Goal: Task Accomplishment & Management: Manage account settings

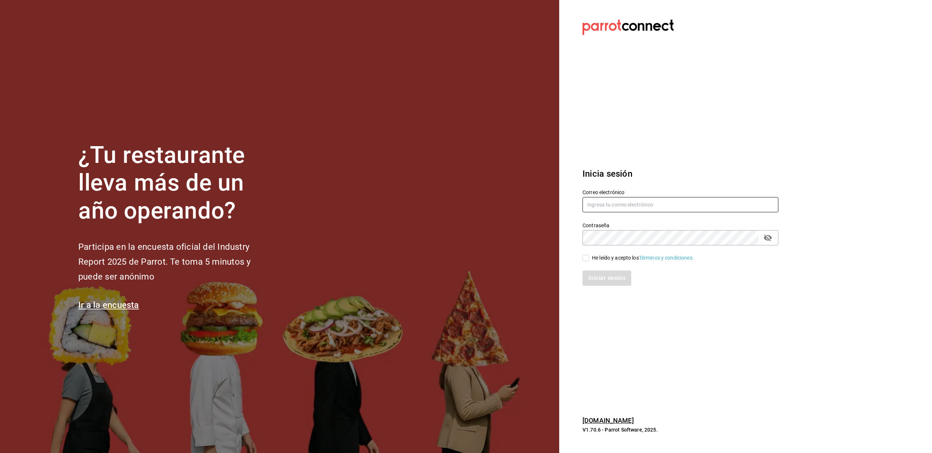
click at [637, 204] on input "text" at bounding box center [680, 204] width 196 height 15
paste input "amaria@casadelpanycafe.com"
type input "amaria@casadelpanycafe.com"
click at [592, 261] on div "He leído y acepto los Términos y condiciones." at bounding box center [643, 258] width 102 height 8
click at [589, 261] on input "He leído y acepto los Términos y condiciones." at bounding box center [585, 258] width 7 height 7
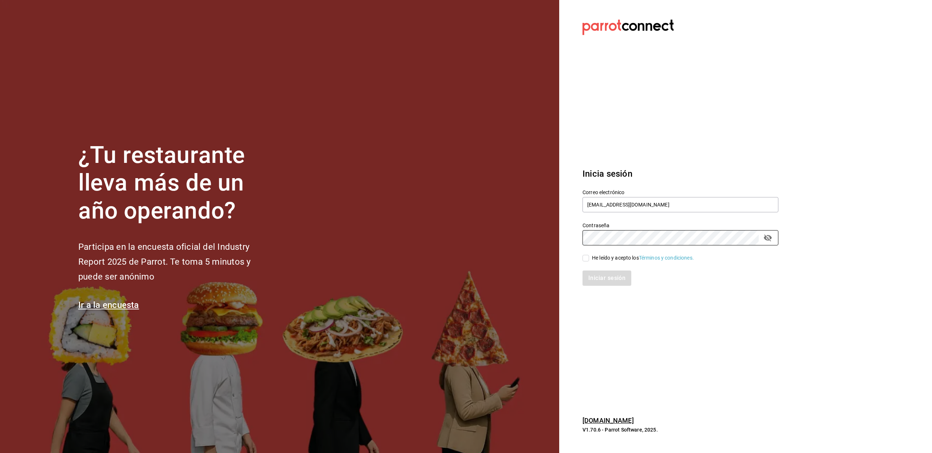
checkbox input "true"
click at [590, 277] on button "Iniciar sesión" at bounding box center [606, 278] width 49 height 15
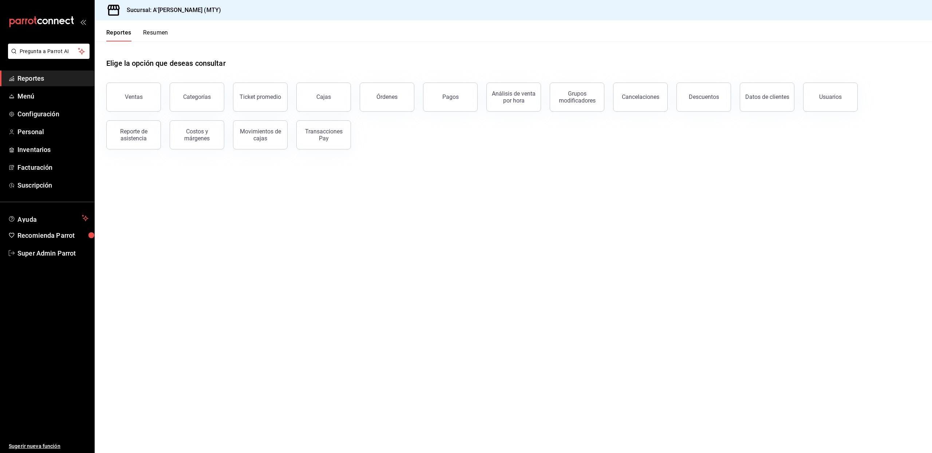
click at [423, 100] on div "Pagos" at bounding box center [445, 93] width 63 height 38
click at [437, 102] on button "Pagos" at bounding box center [450, 97] width 55 height 29
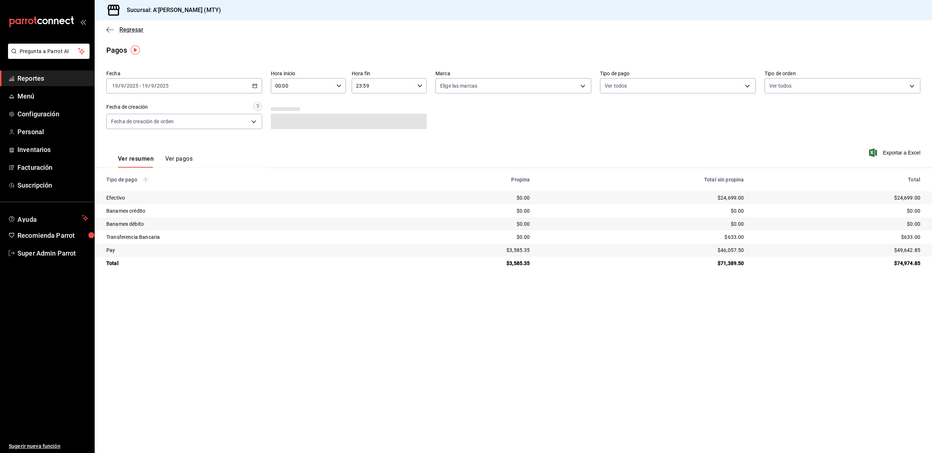
click at [120, 30] on span "Regresar" at bounding box center [131, 29] width 24 height 7
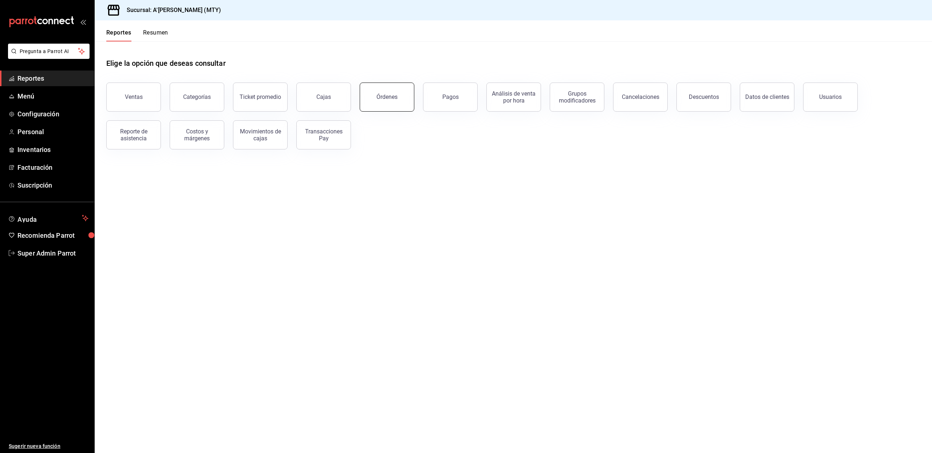
click at [388, 107] on button "Órdenes" at bounding box center [387, 97] width 55 height 29
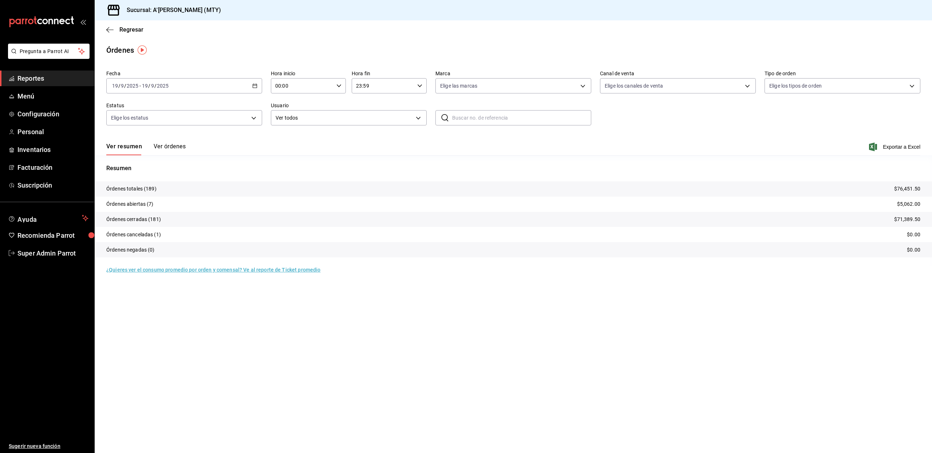
click at [179, 146] on button "Ver órdenes" at bounding box center [170, 149] width 32 height 12
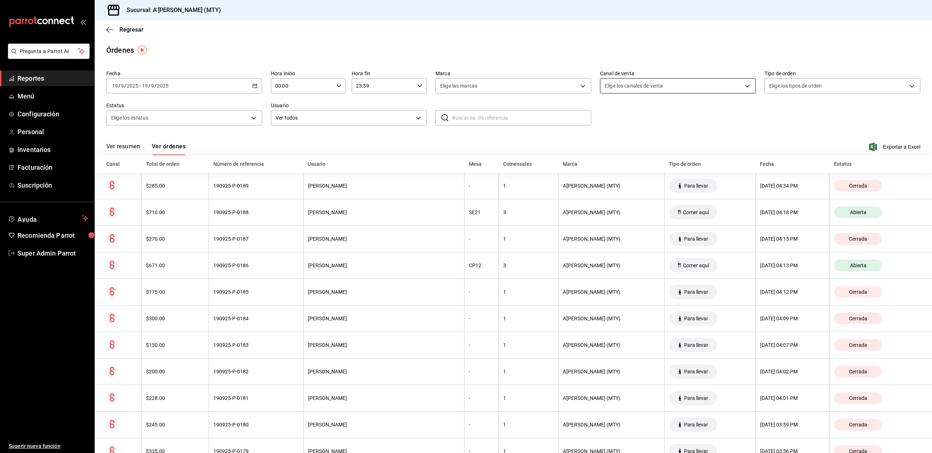
click at [686, 91] on body "Pregunta a Parrot AI Reportes Menú Configuración Personal Inventarios Facturaci…" at bounding box center [466, 226] width 932 height 453
click at [637, 140] on span "Punto de venta" at bounding box center [680, 139] width 131 height 8
type input "PARROT"
checkbox input "true"
click at [648, 138] on span "Punto de venta" at bounding box center [680, 139] width 131 height 8
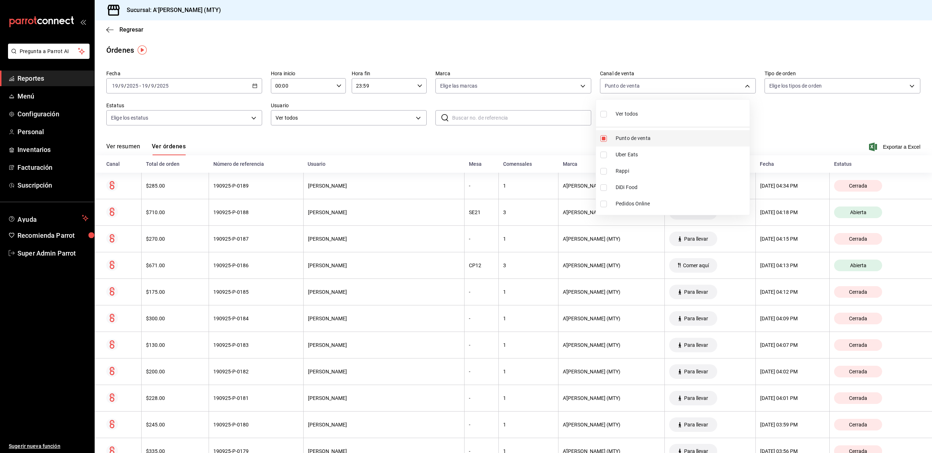
checkbox input "false"
click at [795, 87] on div at bounding box center [466, 226] width 932 height 453
click at [629, 84] on body "Pregunta a Parrot AI Reportes Menú Configuración Personal Inventarios Facturaci…" at bounding box center [466, 226] width 932 height 453
click at [622, 114] on span "Ver todos" at bounding box center [626, 114] width 22 height 8
type input "PARROT,UBER_EATS,RAPPI,DIDI_FOOD,ONLINE"
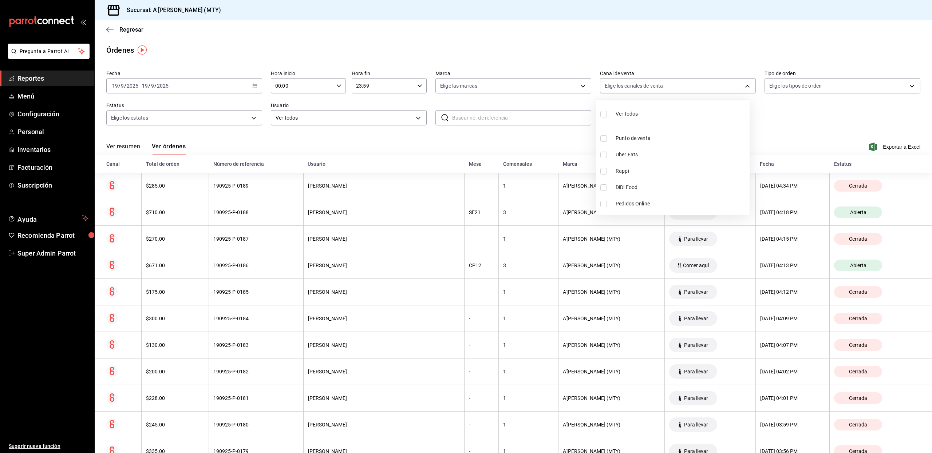
checkbox input "true"
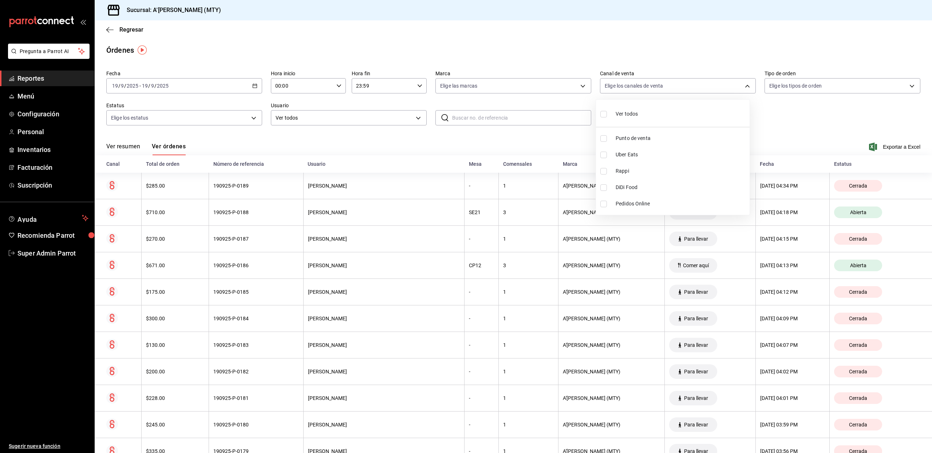
checkbox input "true"
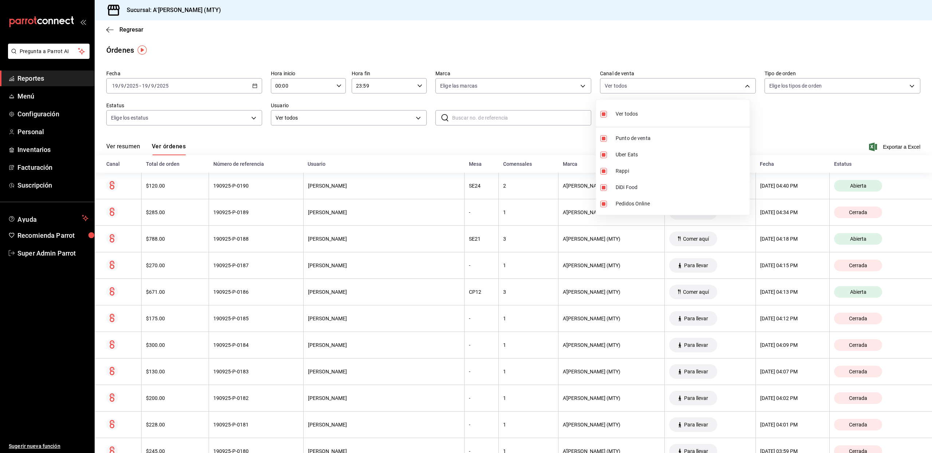
click at [466, 118] on div at bounding box center [466, 226] width 932 height 453
click at [466, 118] on input "text" at bounding box center [521, 118] width 139 height 15
type input "p-0100"
click at [443, 119] on icon at bounding box center [444, 118] width 9 height 9
click at [472, 117] on input "p-0100" at bounding box center [521, 118] width 139 height 15
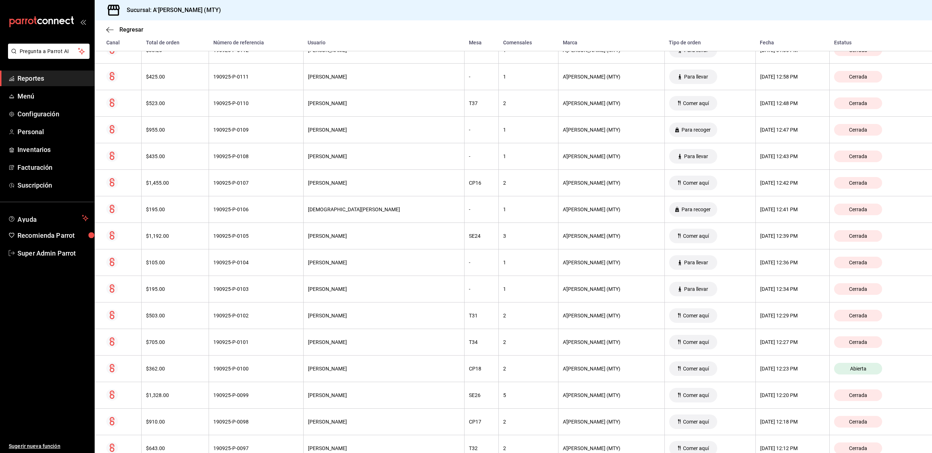
scroll to position [2222, 0]
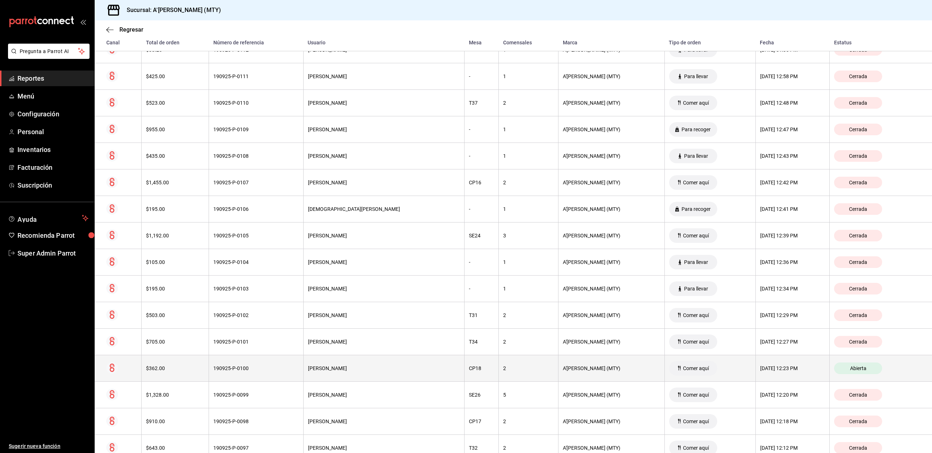
click at [261, 372] on div "190925-P-0100" at bounding box center [256, 369] width 86 height 6
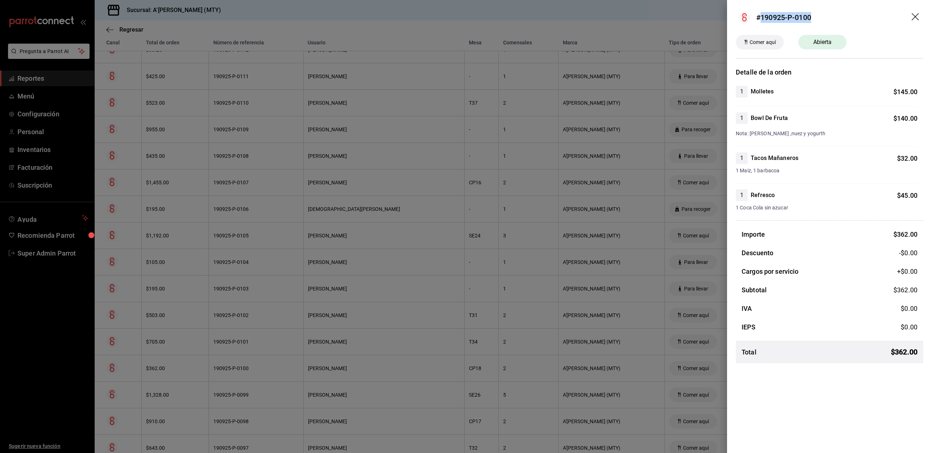
drag, startPoint x: 811, startPoint y: 17, endPoint x: 760, endPoint y: 19, distance: 51.0
click at [760, 19] on div "#190925-P-0100" at bounding box center [783, 17] width 55 height 11
copy div "190925-P-0100"
click at [827, 17] on header "#190925-P-0100" at bounding box center [829, 17] width 205 height 35
drag, startPoint x: 820, startPoint y: 18, endPoint x: 763, endPoint y: 19, distance: 56.4
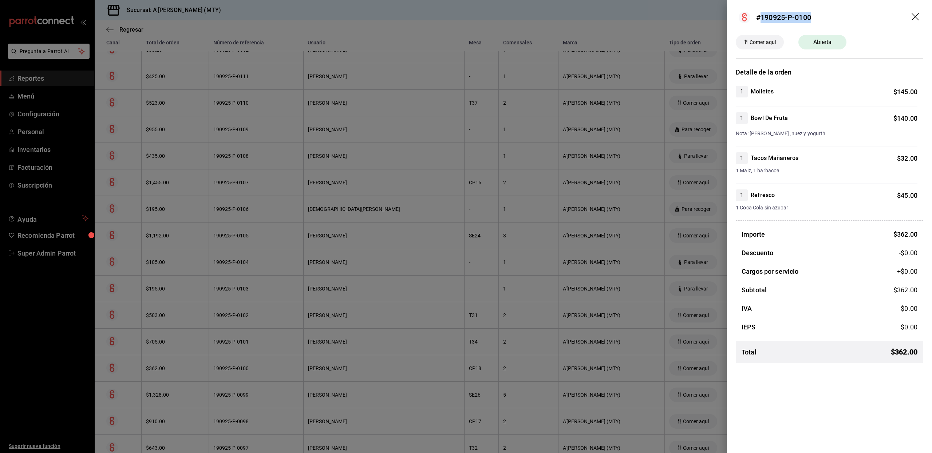
click at [763, 19] on header "#190925-P-0100" at bounding box center [829, 17] width 205 height 35
copy div "90925-P-0100"
click at [913, 22] on header "#190925-P-0100" at bounding box center [829, 17] width 205 height 35
click at [914, 19] on icon "drag" at bounding box center [915, 17] width 9 height 9
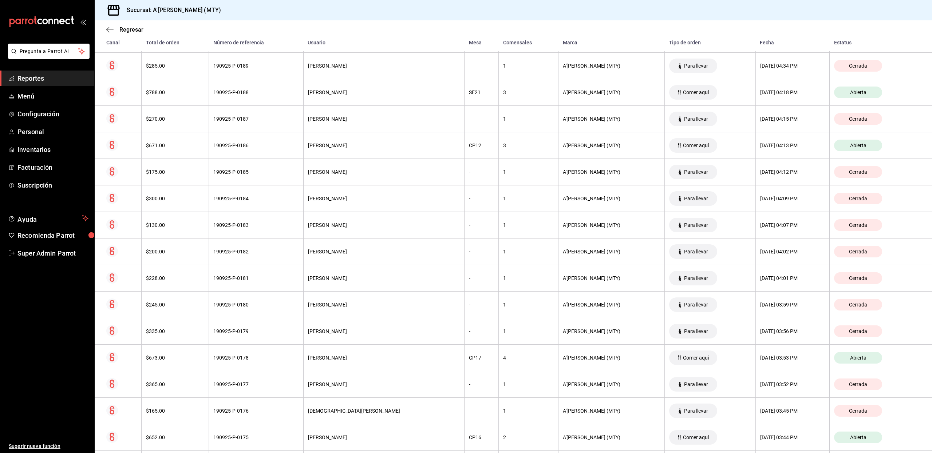
scroll to position [0, 0]
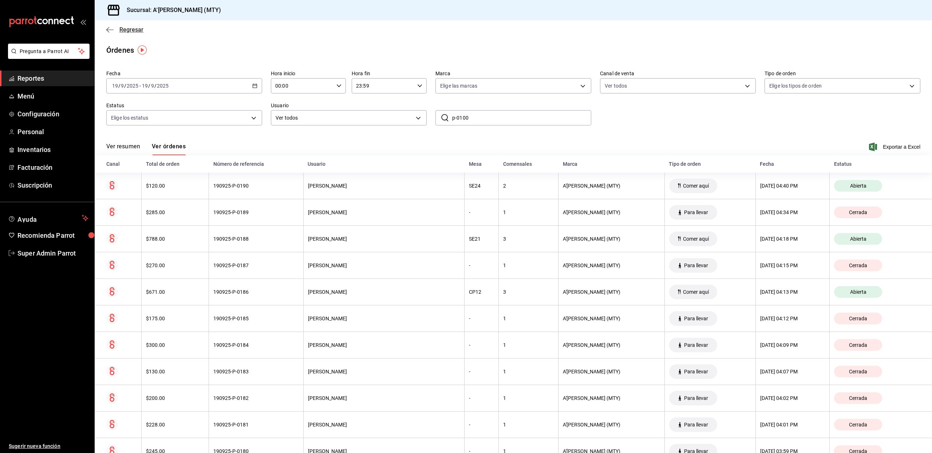
click at [124, 31] on span "Regresar" at bounding box center [131, 29] width 24 height 7
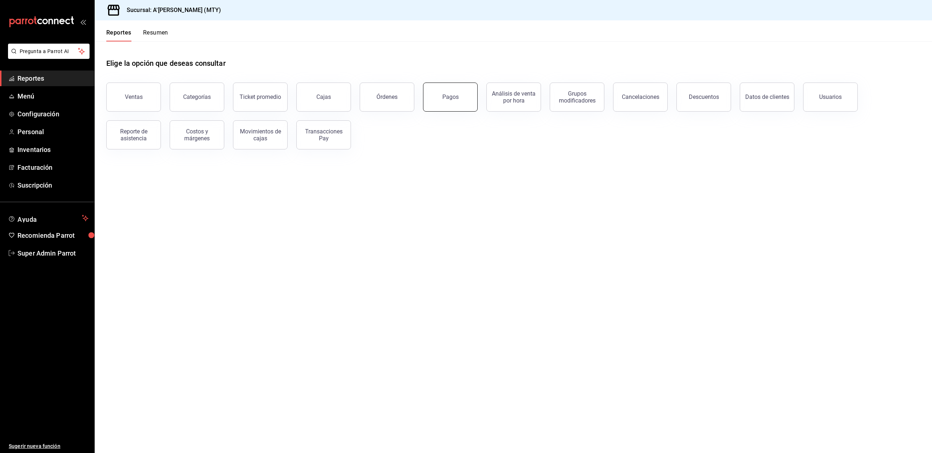
click at [451, 105] on button "Pagos" at bounding box center [450, 97] width 55 height 29
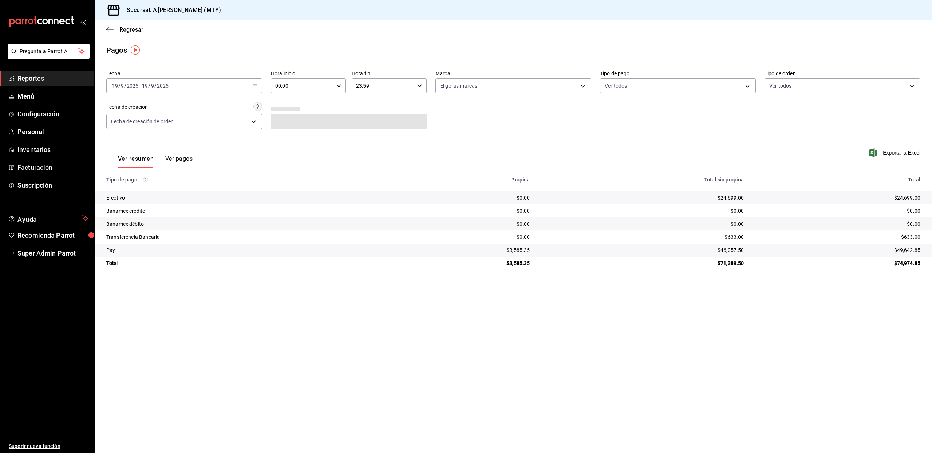
click at [180, 164] on button "Ver pagos" at bounding box center [178, 161] width 27 height 12
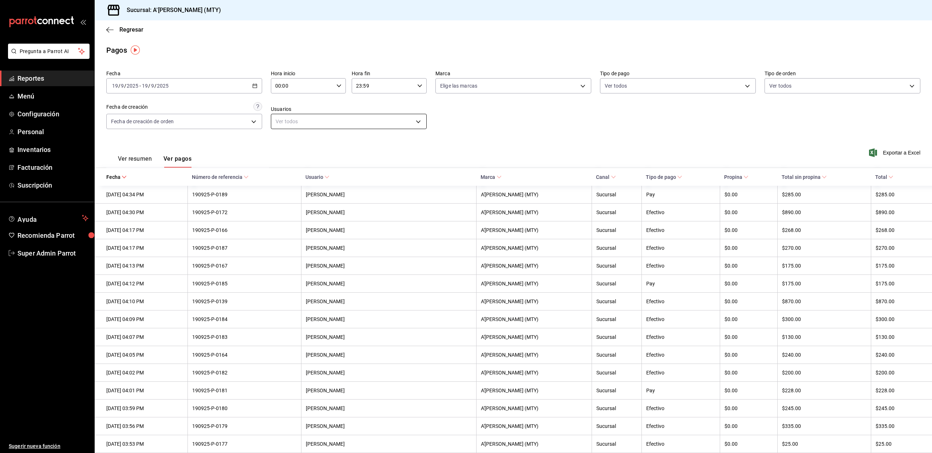
click at [282, 122] on body "Pregunta a Parrot AI Reportes Menú Configuración Personal Inventarios Facturaci…" at bounding box center [466, 226] width 932 height 453
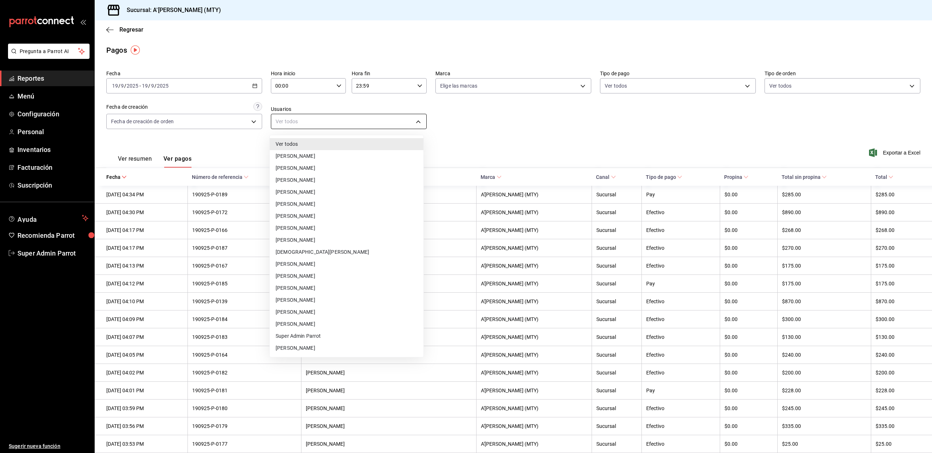
click at [282, 122] on div at bounding box center [466, 226] width 932 height 453
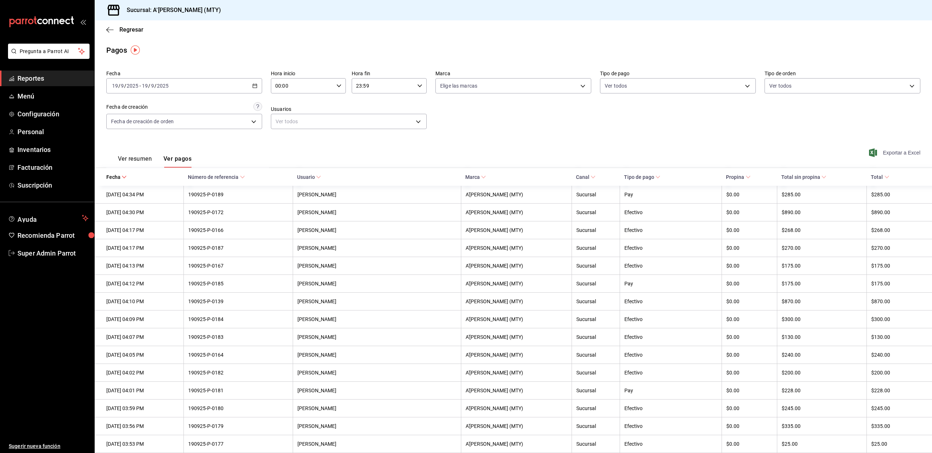
click at [899, 153] on span "Exportar a Excel" at bounding box center [895, 152] width 50 height 9
click at [135, 29] on span "Regresar" at bounding box center [131, 29] width 24 height 7
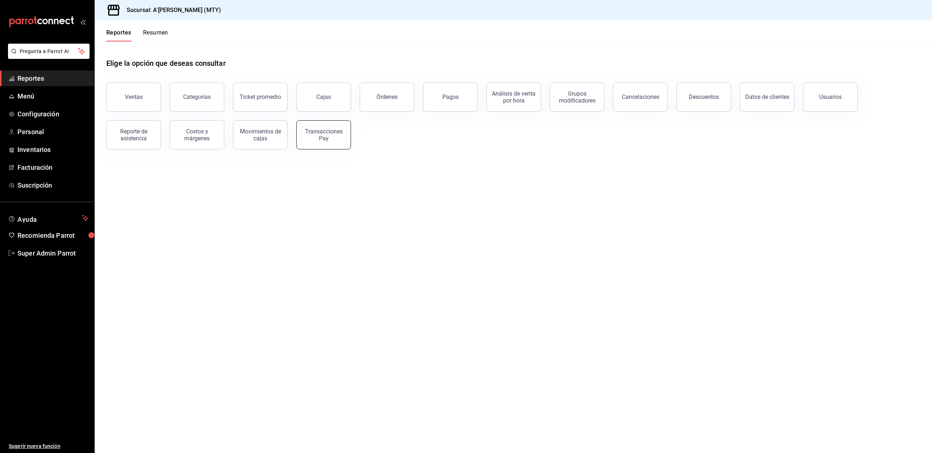
click at [310, 136] on div "Transacciones Pay" at bounding box center [323, 135] width 45 height 14
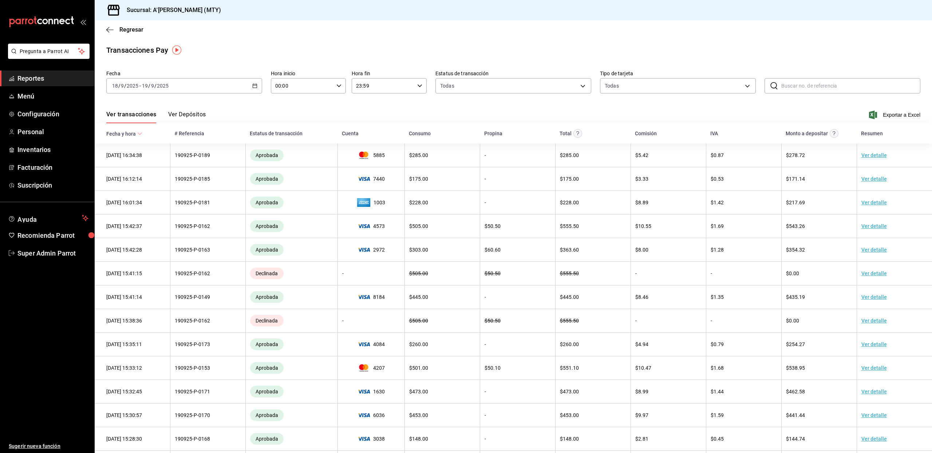
click at [800, 82] on input "text" at bounding box center [850, 86] width 139 height 15
paste input "90925-P-0100"
click at [817, 84] on input "90925-P-0100" at bounding box center [850, 86] width 139 height 15
drag, startPoint x: 790, startPoint y: 84, endPoint x: 763, endPoint y: 84, distance: 27.7
click at [764, 84] on div "​ 90925-P-0100 ​" at bounding box center [842, 85] width 156 height 15
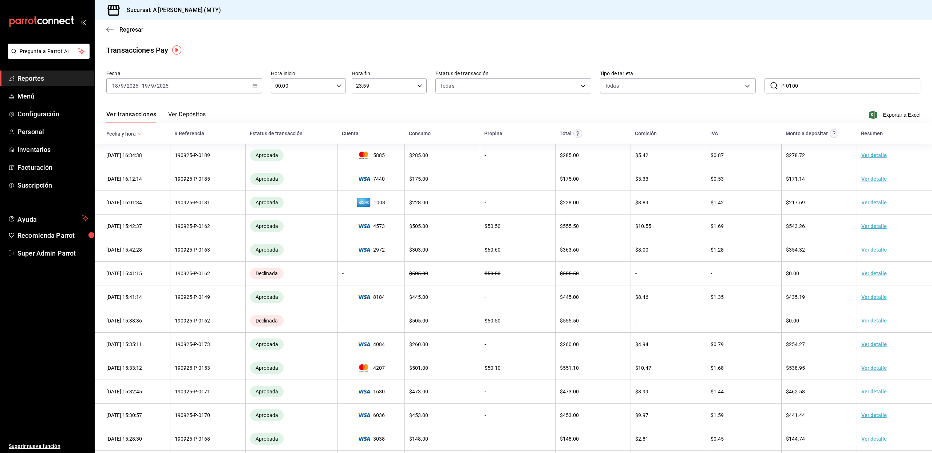
type input "P-0100"
click at [806, 84] on input "P-0100" at bounding box center [850, 86] width 139 height 15
click at [801, 96] on div "Fecha [DATE] [DATE] - [DATE] [DATE] Hora inicio 00:00 Hora inicio Hora fin 23:5…" at bounding box center [513, 84] width 814 height 35
click at [884, 113] on span "Exportar a Excel" at bounding box center [895, 115] width 50 height 9
click at [138, 31] on span "Regresar" at bounding box center [131, 29] width 24 height 7
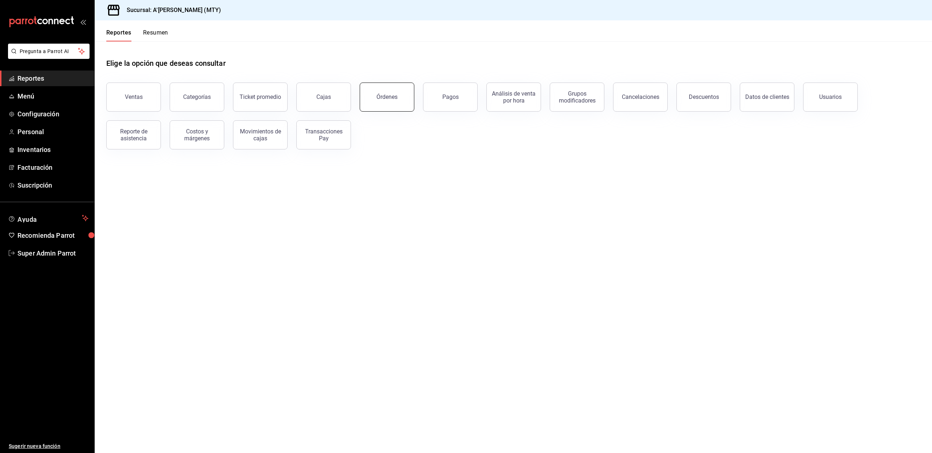
click at [386, 101] on button "Órdenes" at bounding box center [387, 97] width 55 height 29
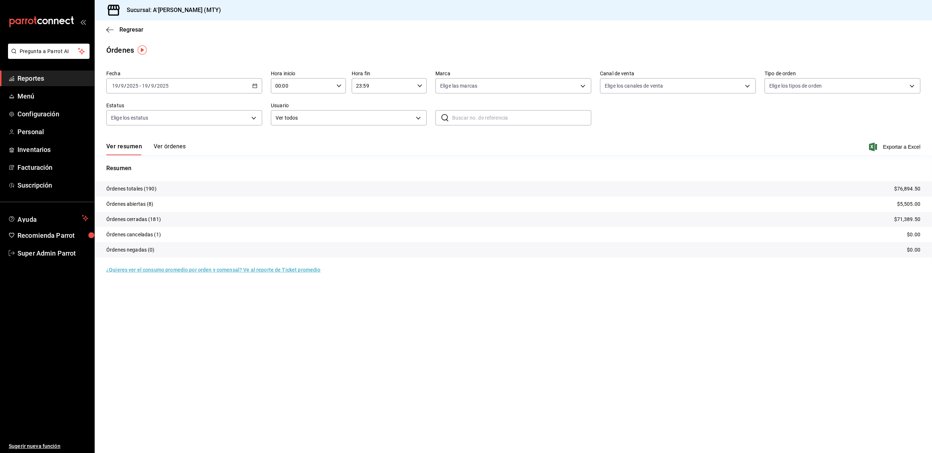
click at [178, 144] on button "Ver órdenes" at bounding box center [170, 149] width 32 height 12
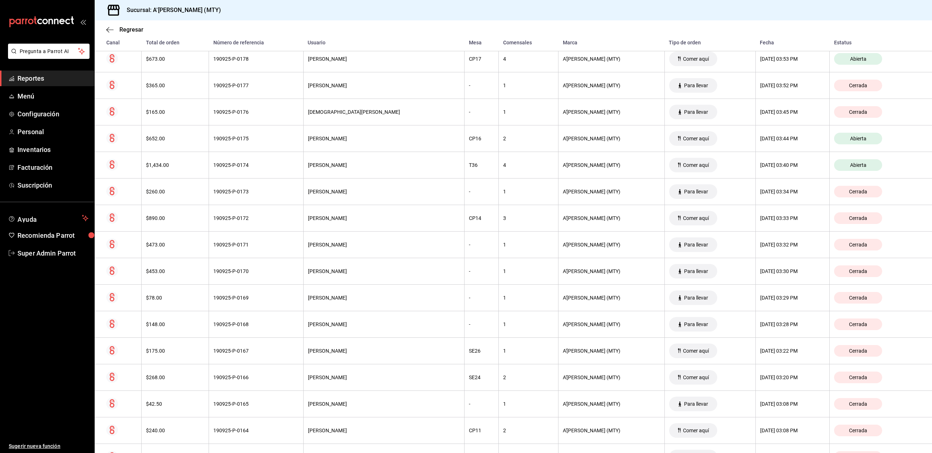
scroll to position [2365, 0]
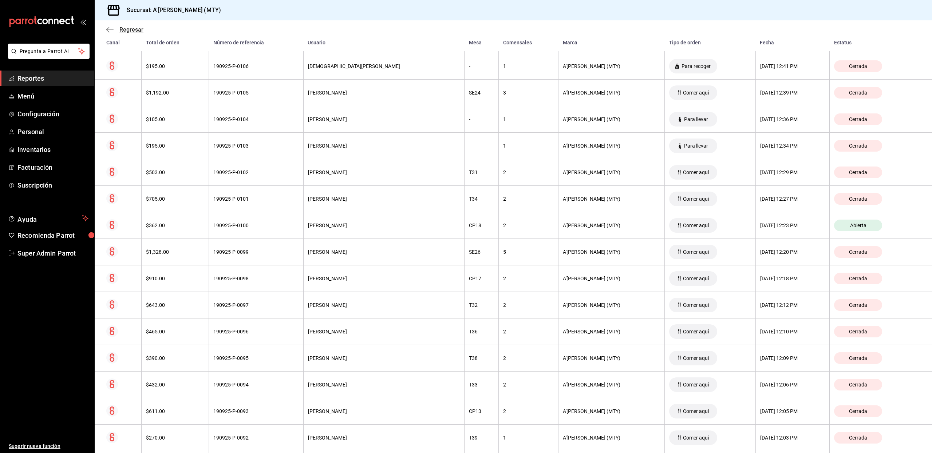
click at [111, 31] on icon "button" at bounding box center [109, 30] width 7 height 7
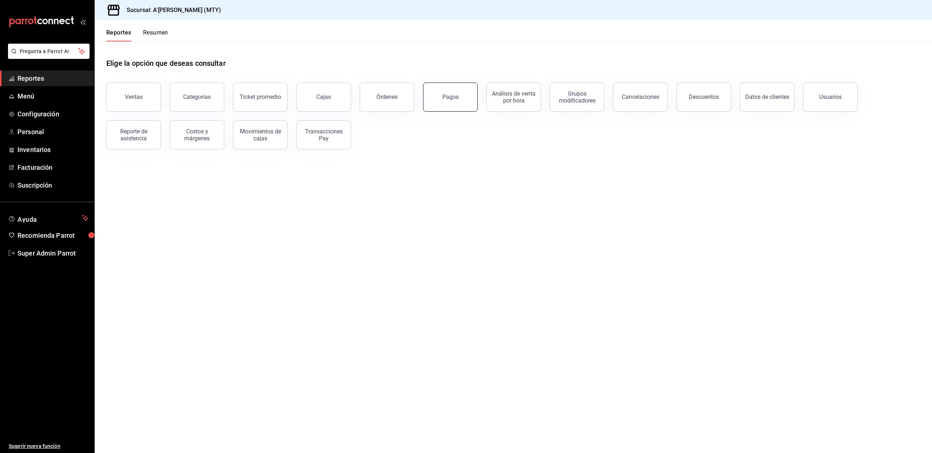
click at [441, 89] on button "Pagos" at bounding box center [450, 97] width 55 height 29
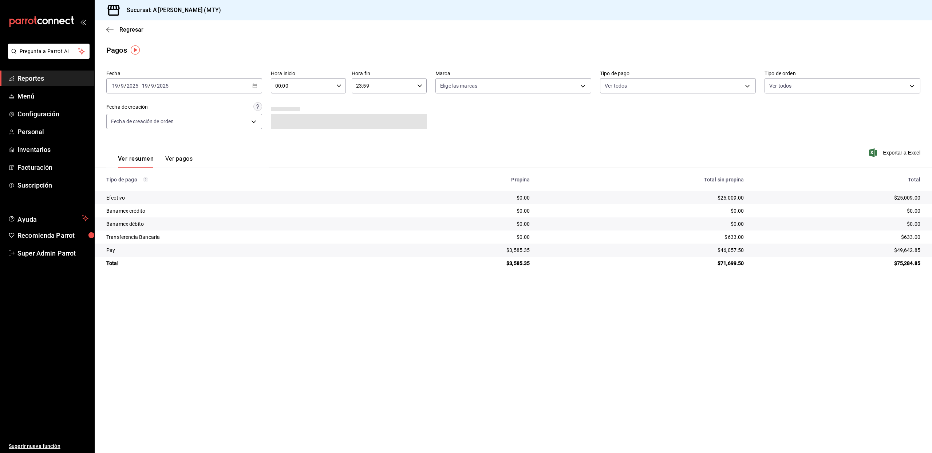
click at [181, 160] on button "Ver pagos" at bounding box center [178, 161] width 27 height 12
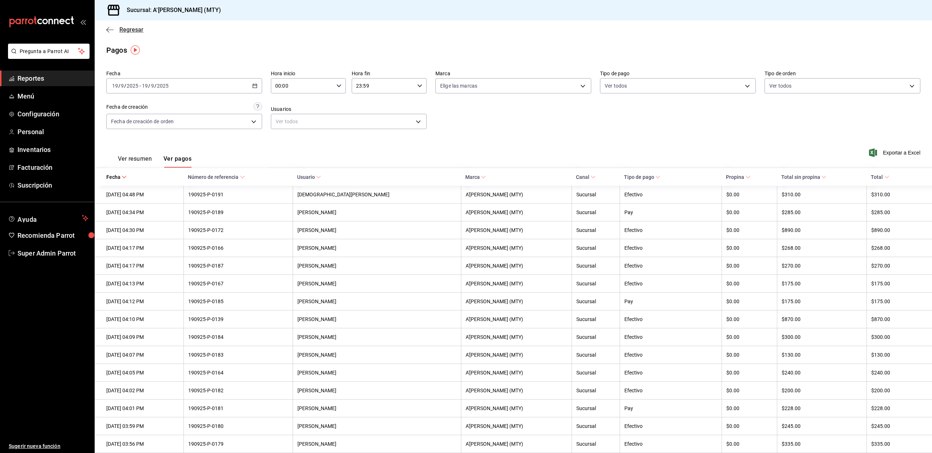
click at [107, 31] on icon "button" at bounding box center [109, 30] width 7 height 7
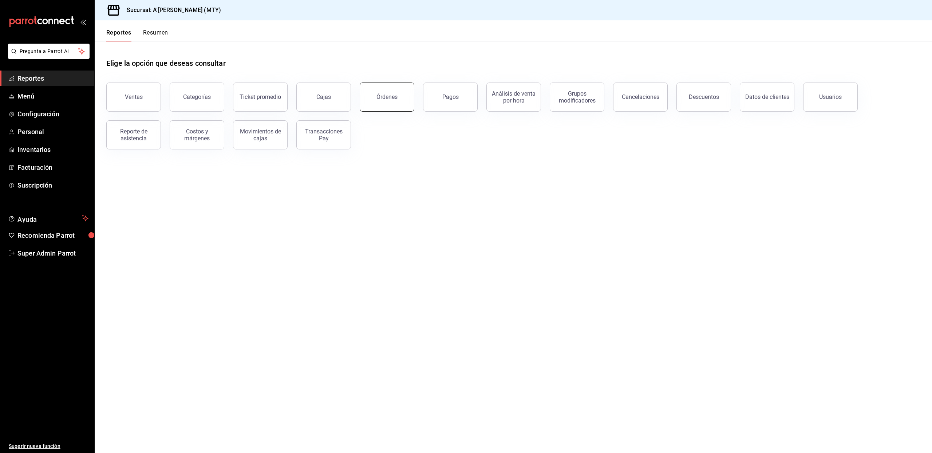
click at [380, 95] on div "Órdenes" at bounding box center [386, 97] width 21 height 7
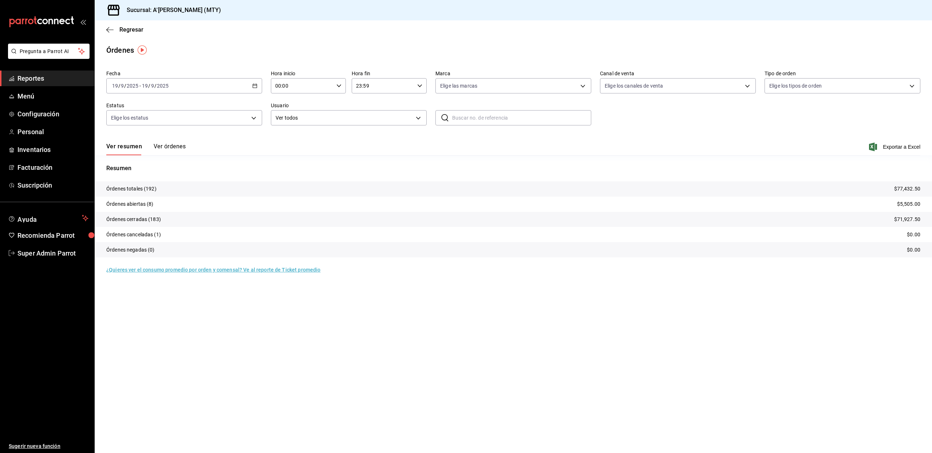
click at [183, 144] on button "Ver órdenes" at bounding box center [170, 149] width 32 height 12
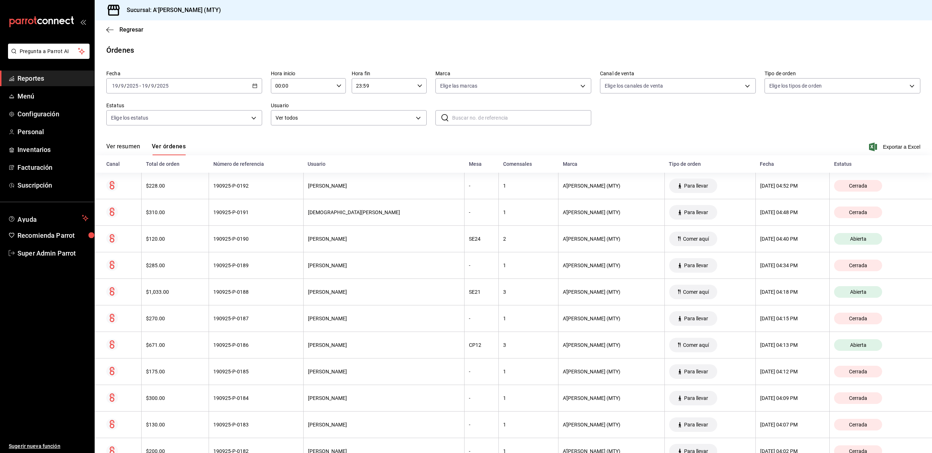
scroll to position [2413, 0]
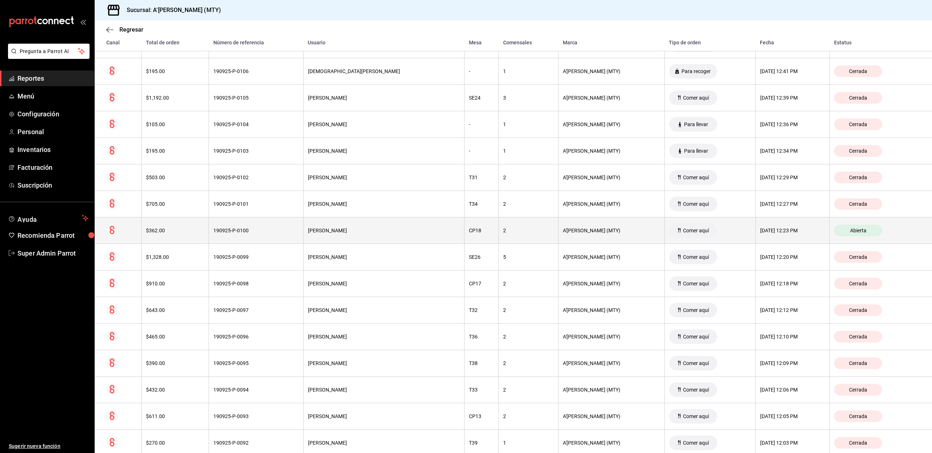
click at [167, 234] on div "$362.00" at bounding box center [175, 231] width 58 height 6
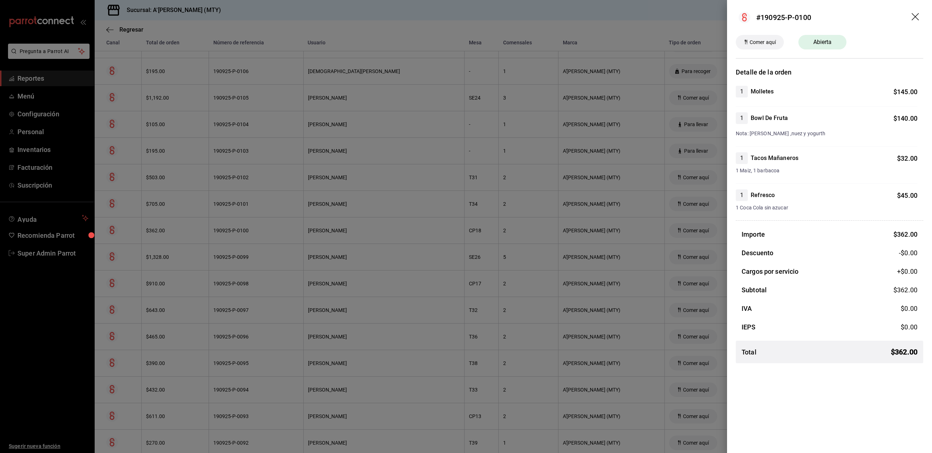
click at [630, 33] on div at bounding box center [466, 226] width 932 height 453
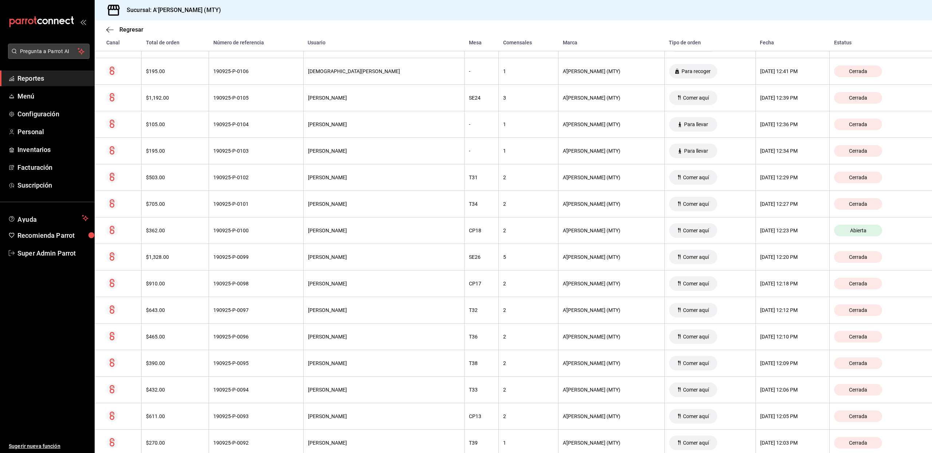
click at [53, 51] on span "Pregunta a Parrot AI" at bounding box center [49, 52] width 58 height 8
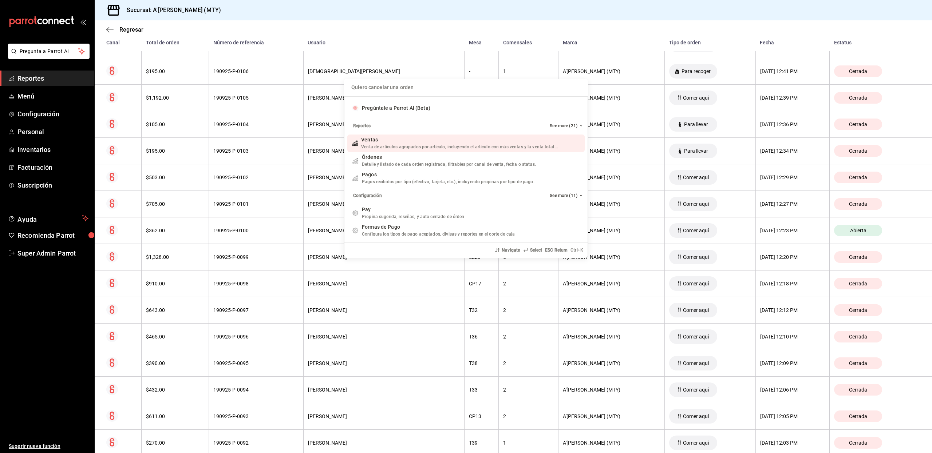
click at [392, 90] on input "Quiero cancelar una orden" at bounding box center [465, 87] width 235 height 17
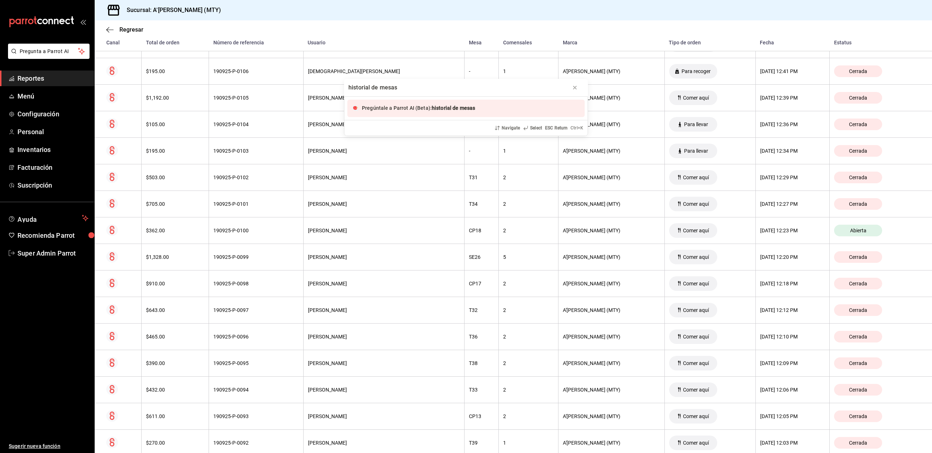
type input "historial de mesas"
click at [393, 109] on span "Pregúntale a Parrot AI (Beta):" at bounding box center [397, 108] width 70 height 6
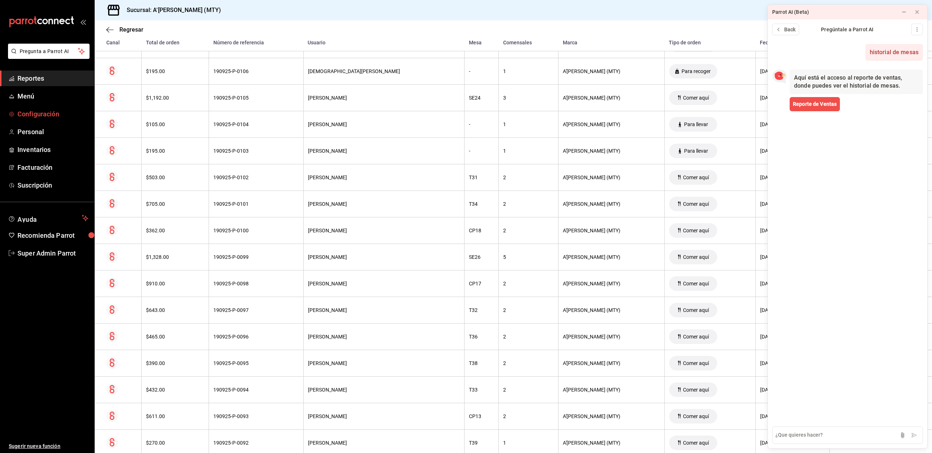
click at [43, 116] on span "Configuración" at bounding box center [52, 114] width 71 height 10
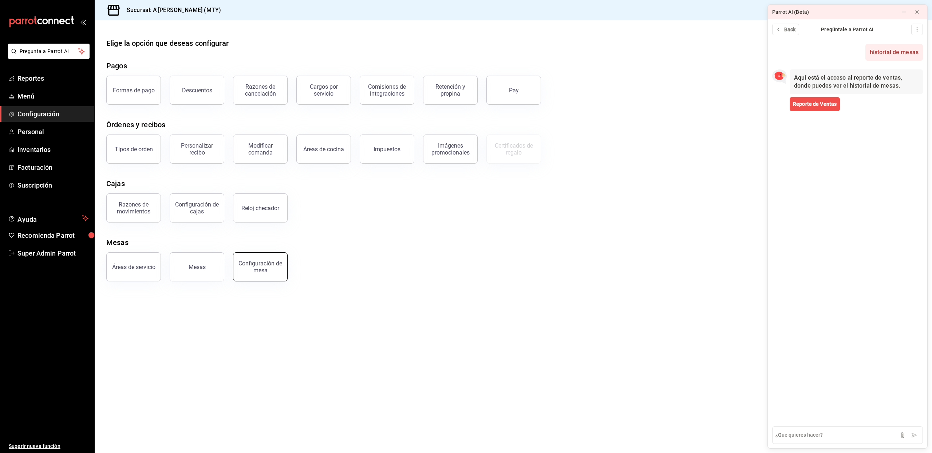
click at [241, 272] on div "Configuración de mesa" at bounding box center [260, 267] width 45 height 14
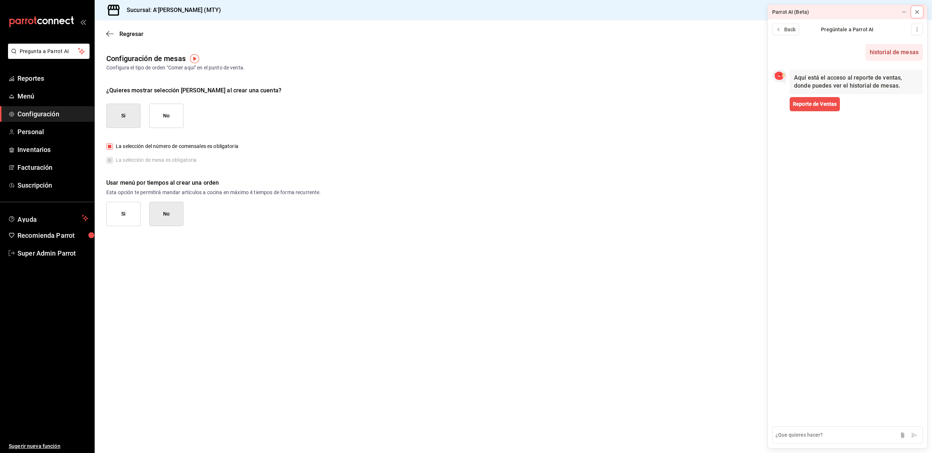
click at [915, 9] on icon at bounding box center [917, 12] width 6 height 6
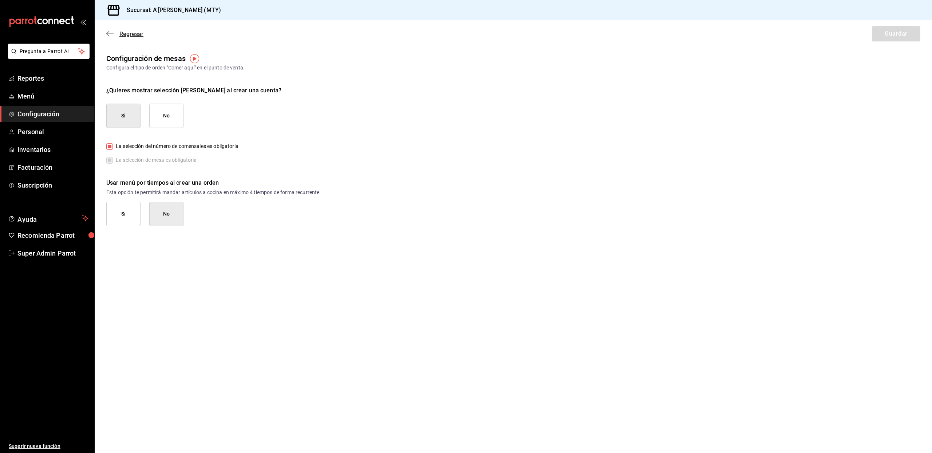
click at [126, 33] on span "Regresar" at bounding box center [131, 34] width 24 height 7
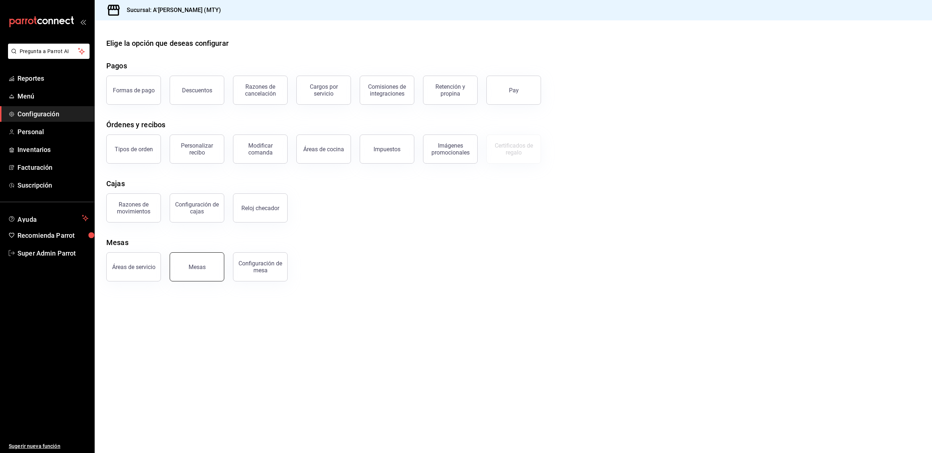
click at [185, 261] on button "Mesas" at bounding box center [197, 267] width 55 height 29
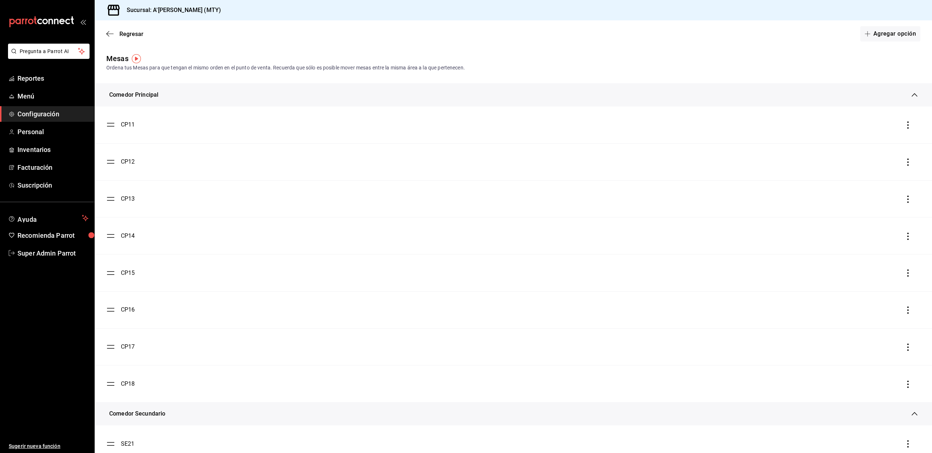
click at [904, 127] on icon "button" at bounding box center [907, 125] width 7 height 7
click at [696, 9] on div at bounding box center [466, 226] width 932 height 453
click at [128, 31] on span "Regresar" at bounding box center [131, 34] width 24 height 7
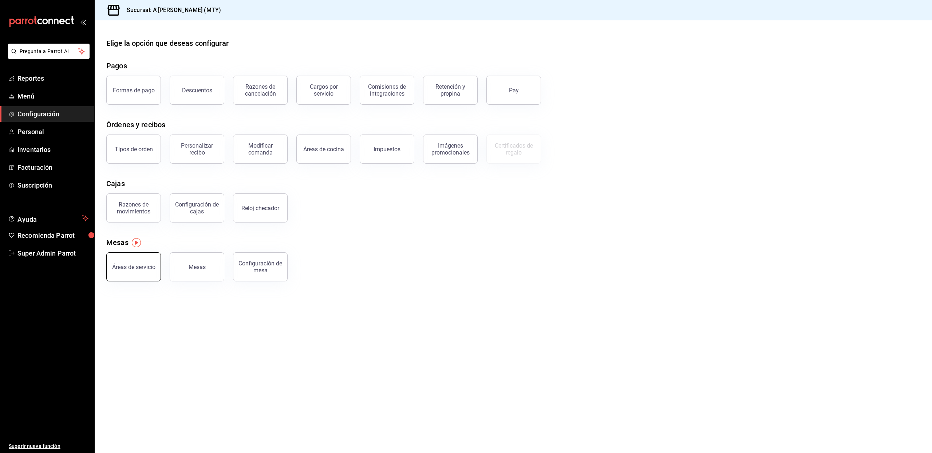
click at [130, 275] on button "Áreas de servicio" at bounding box center [133, 267] width 55 height 29
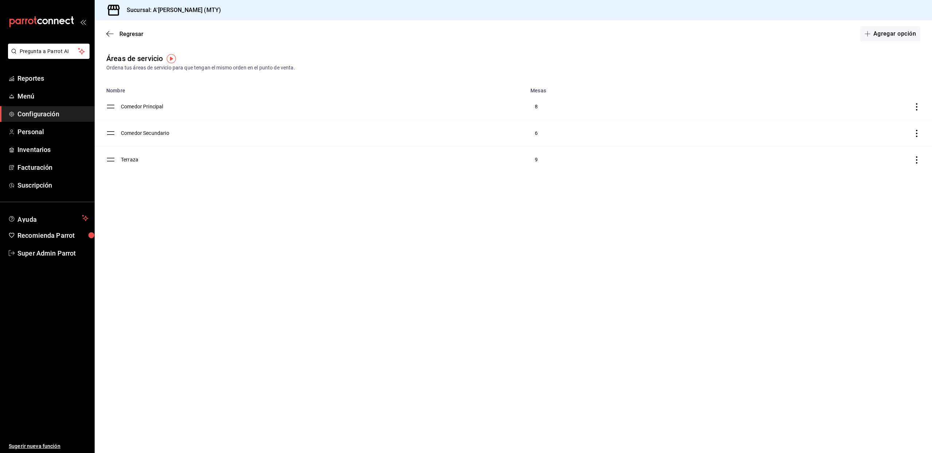
click at [914, 108] on icon "discountsTable" at bounding box center [916, 106] width 7 height 7
click at [121, 108] on div at bounding box center [466, 226] width 932 height 453
click at [897, 38] on button "Agregar opción" at bounding box center [890, 33] width 60 height 15
click at [116, 34] on span "Regresar" at bounding box center [124, 34] width 37 height 7
click at [181, 410] on main "Regresar Agregar opción Áreas de servicio Ordena tus áreas de servicio para que…" at bounding box center [513, 236] width 837 height 433
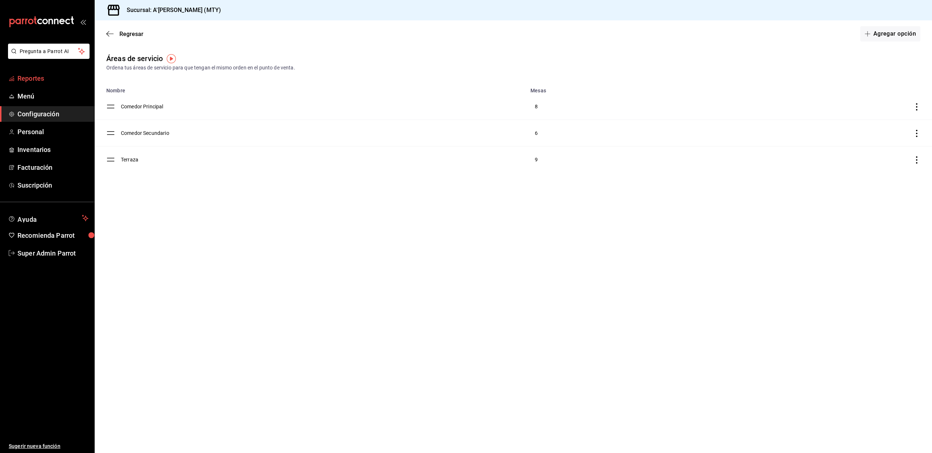
click at [37, 81] on span "Reportes" at bounding box center [52, 79] width 71 height 10
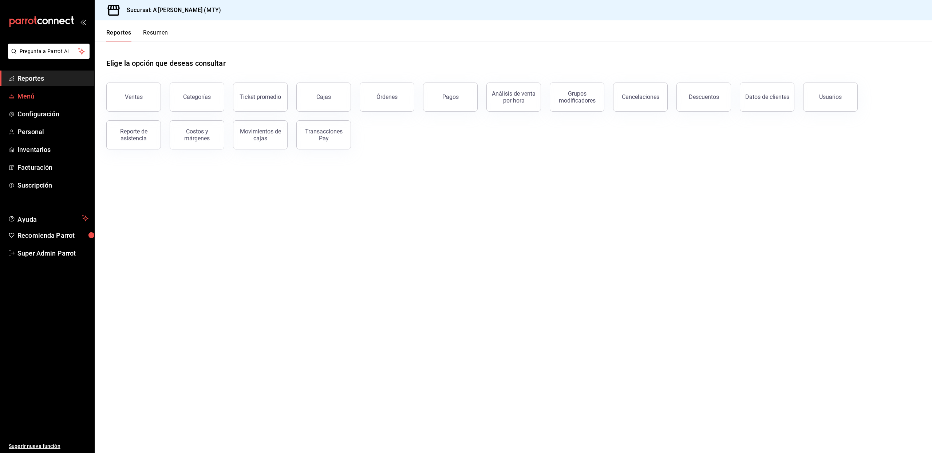
click at [32, 92] on span "Menú" at bounding box center [52, 96] width 71 height 10
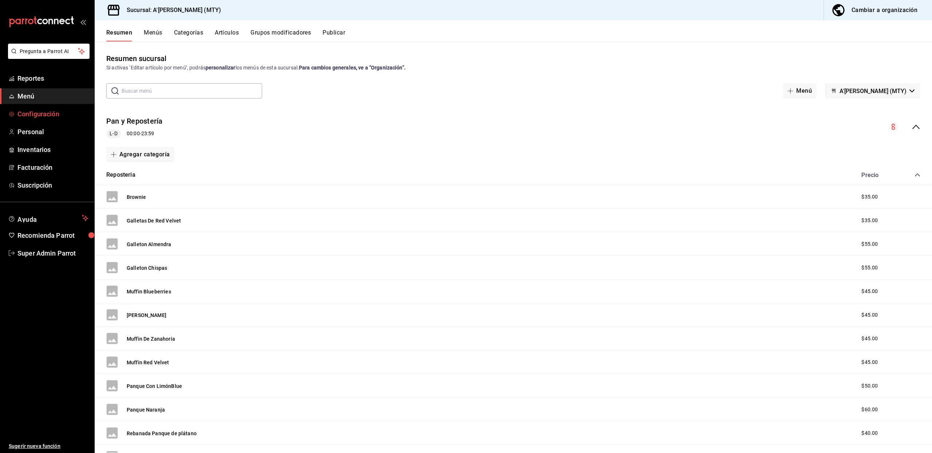
click at [32, 111] on span "Configuración" at bounding box center [52, 114] width 71 height 10
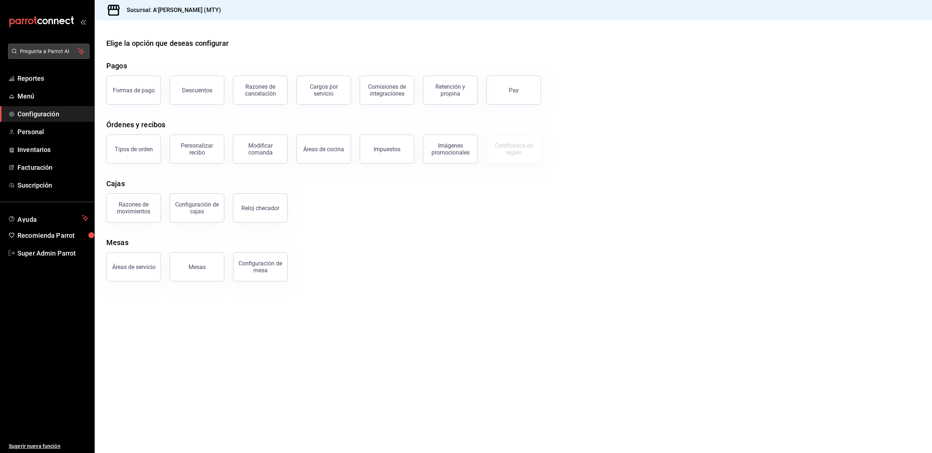
click at [45, 48] on span "Pregunta a Parrot AI" at bounding box center [49, 52] width 58 height 8
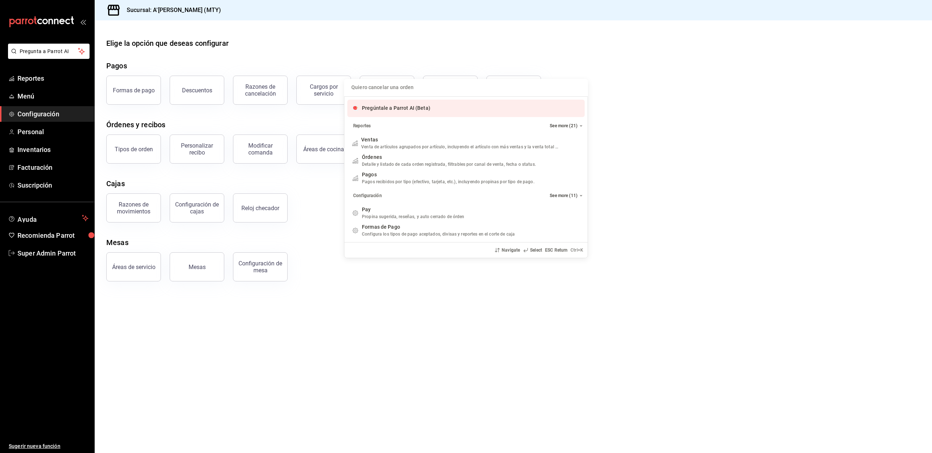
click at [424, 86] on input "Quiero cancelar una orden" at bounding box center [465, 87] width 235 height 17
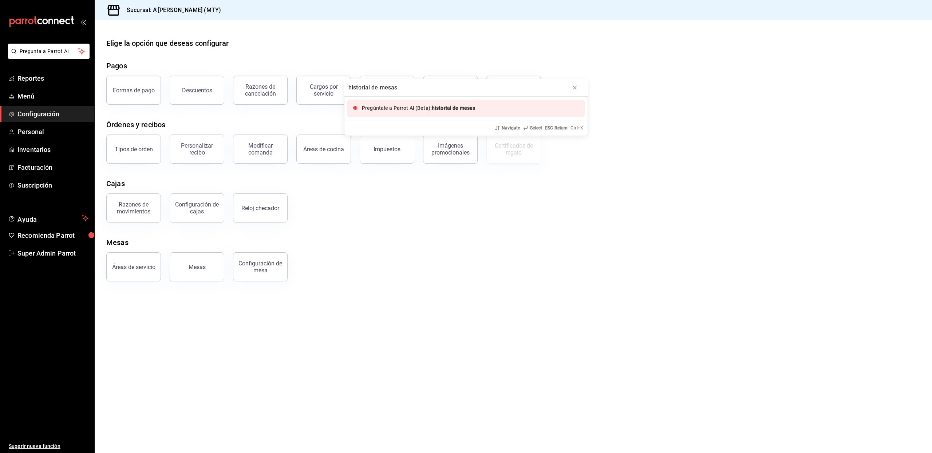
type input "historial de mesas"
click at [405, 108] on span "Pregúntale a Parrot AI (Beta):" at bounding box center [397, 108] width 70 height 6
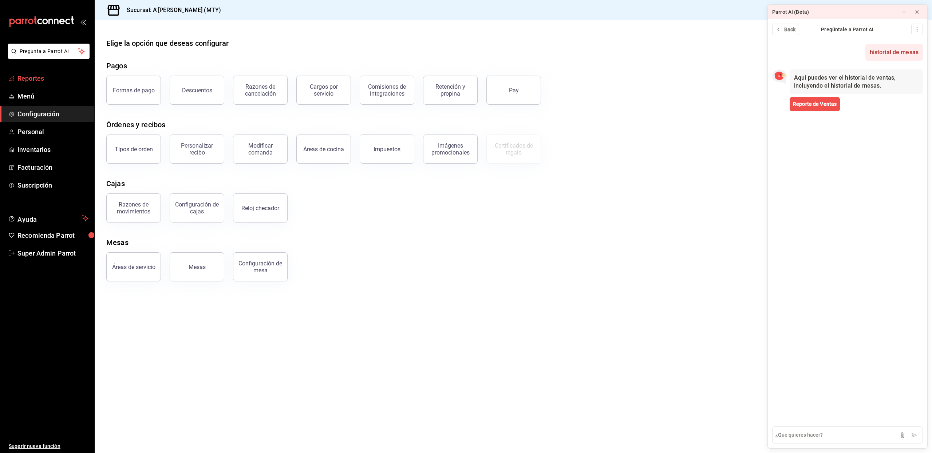
click at [45, 82] on span "Reportes" at bounding box center [52, 79] width 71 height 10
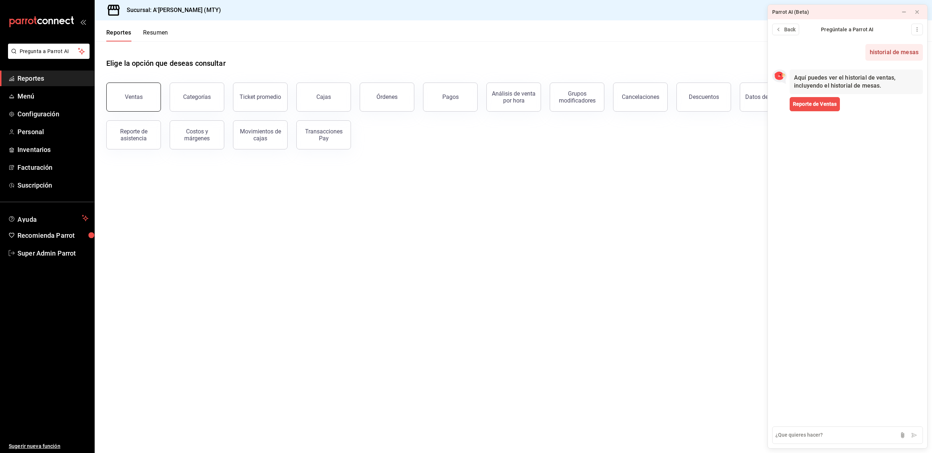
click at [110, 89] on button "Ventas" at bounding box center [133, 97] width 55 height 29
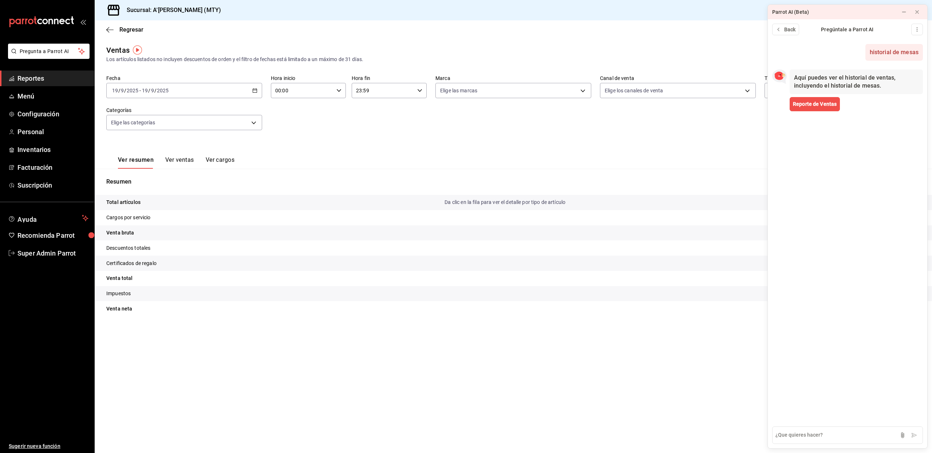
click at [187, 159] on button "Ver ventas" at bounding box center [179, 162] width 29 height 12
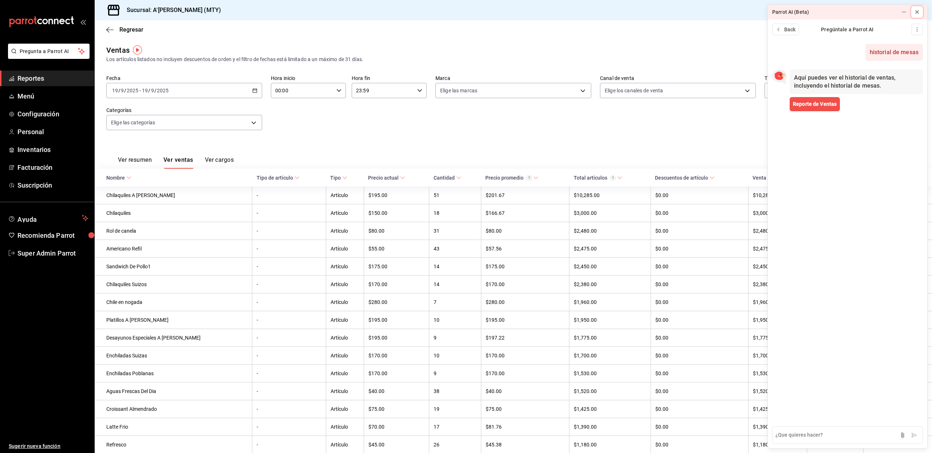
click at [917, 11] on icon at bounding box center [917, 12] width 6 height 6
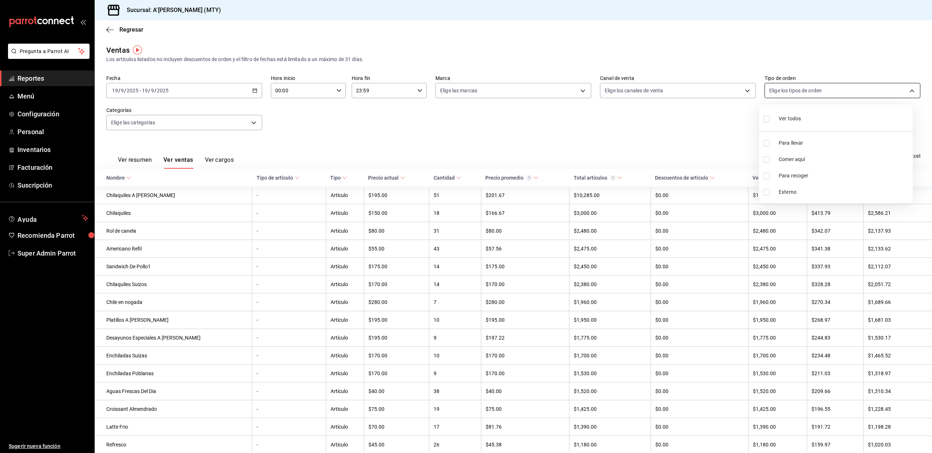
click at [774, 88] on body "Pregunta a Parrot AI Reportes Menú Configuración Personal Inventarios Facturaci…" at bounding box center [466, 226] width 932 height 453
click at [774, 88] on div at bounding box center [466, 226] width 932 height 453
click at [32, 253] on span "Super Admin Parrot" at bounding box center [52, 254] width 71 height 10
